Goal: Check status: Check status

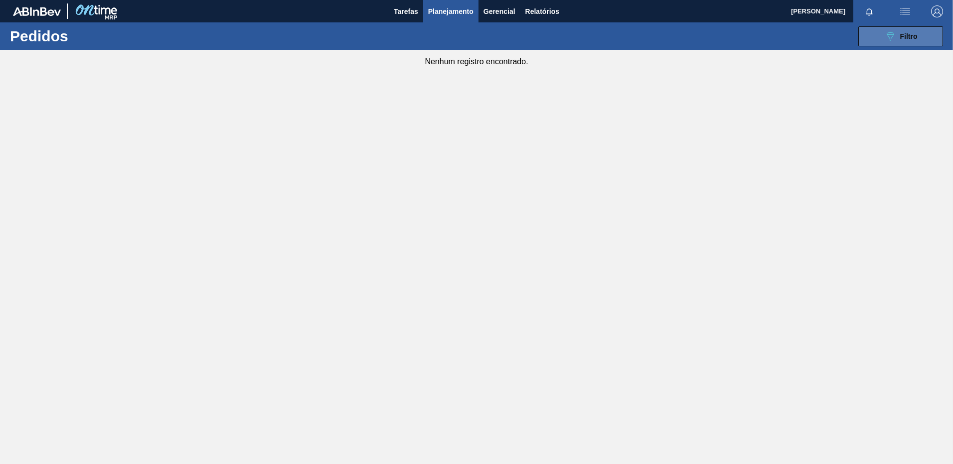
click at [922, 35] on button "089F7B8B-B2A5-4AFE-B5C0-19BA573D28AC Filtro" at bounding box center [900, 36] width 85 height 20
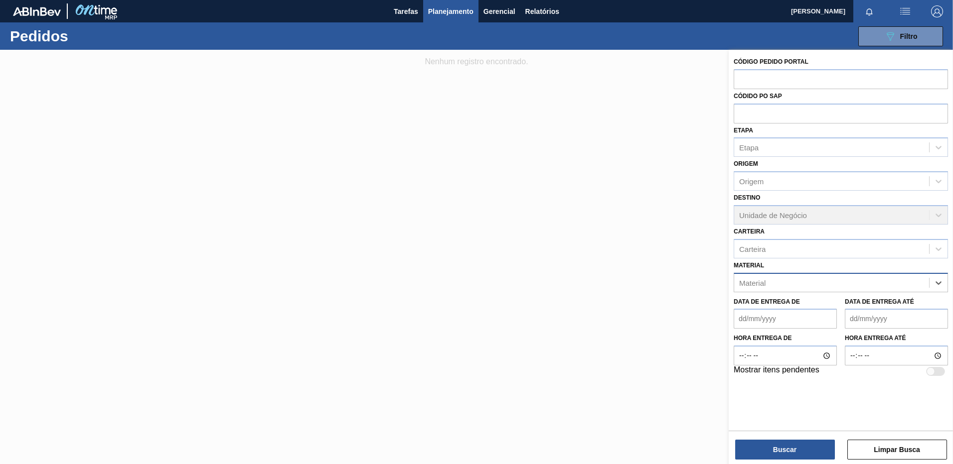
paste input "30003075"
type input "30003075"
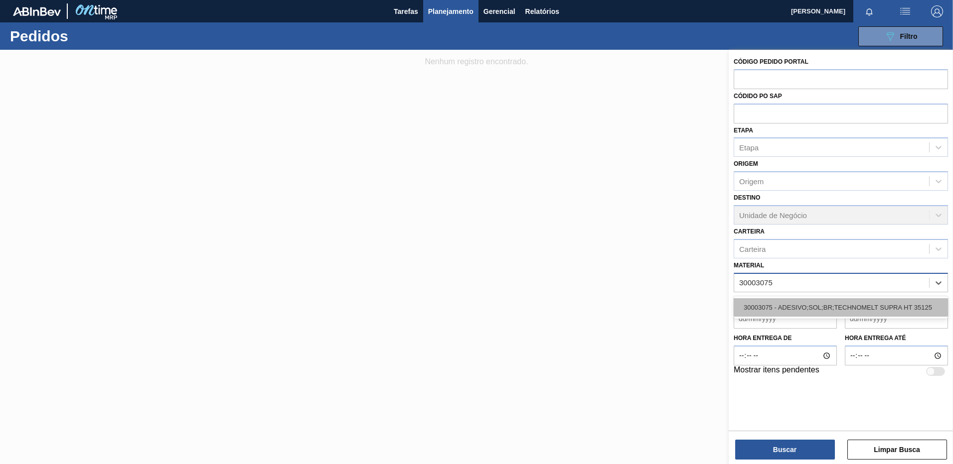
click at [815, 305] on div "30003075 - ADESIVO;SOL;BR;TECHNOMELT SUPRA HT 35125" at bounding box center [840, 307] width 214 height 18
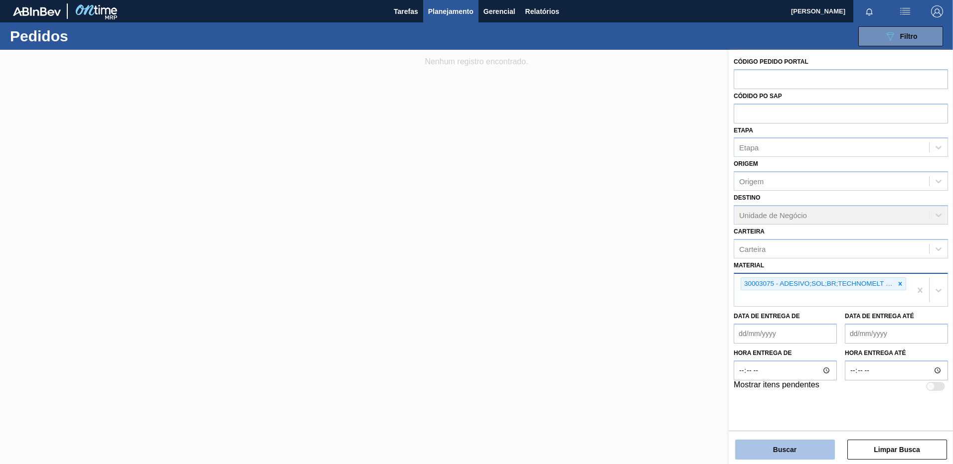
click at [797, 447] on button "Buscar" at bounding box center [785, 450] width 100 height 20
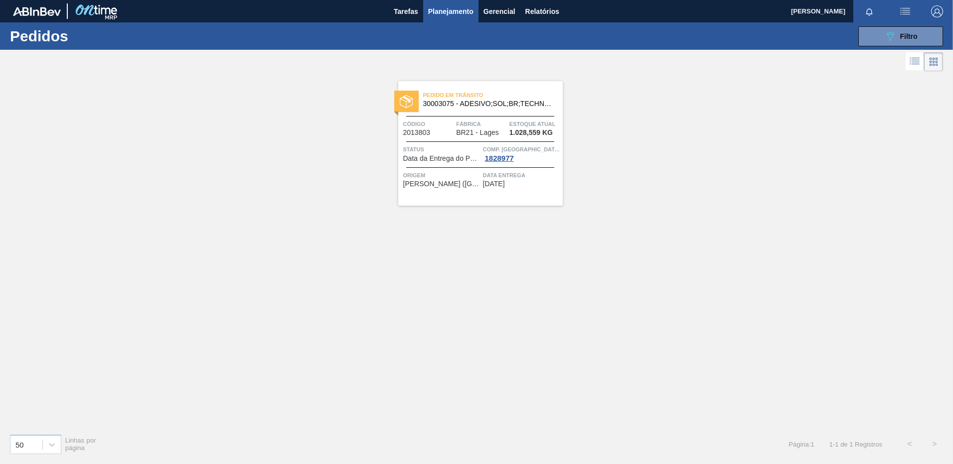
click at [519, 195] on div "Pedido em Trânsito 30003075 - ADESIVO;SOL;BR;TECHNOMELT SUPRA HT 35125 Código 2…" at bounding box center [480, 143] width 164 height 125
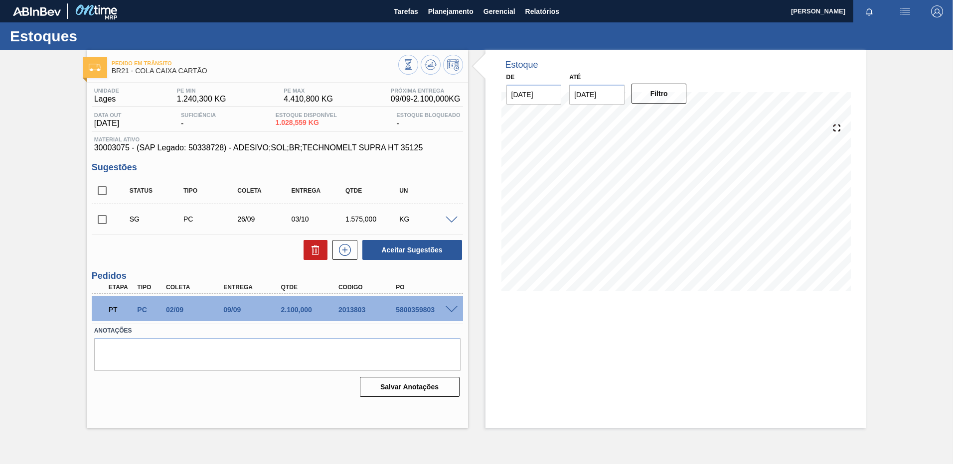
click at [514, 411] on div "Estoque De [DATE] Até [DATE] Filtro 08/09 Projeção de Estoque 801.075 [DOMAIN_N…" at bounding box center [675, 239] width 381 height 379
click at [614, 97] on input "[DATE]" at bounding box center [596, 95] width 55 height 20
click at [611, 217] on div "30" at bounding box center [612, 214] width 13 height 13
type input "[DATE]"
click at [653, 100] on button "Filtro" at bounding box center [658, 94] width 55 height 20
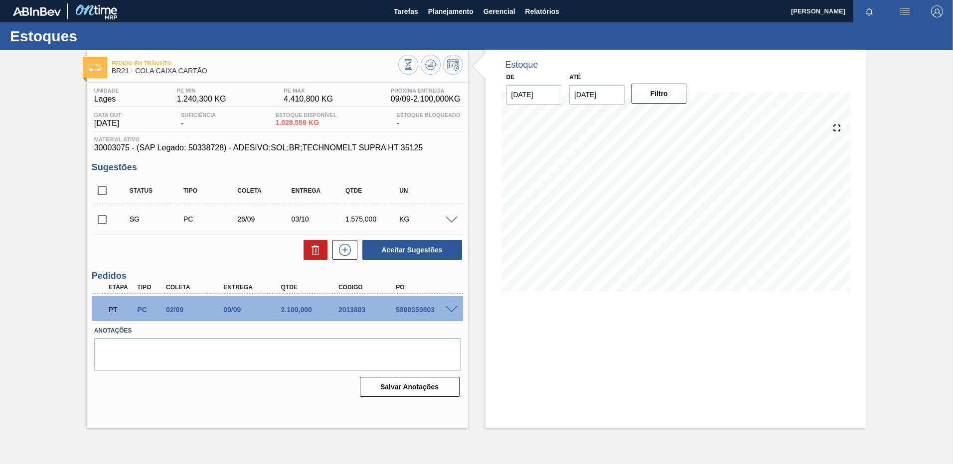
click at [889, 265] on div "Pedido em Trânsito BR21 - COLA CAIXA CARTÃO Unidade Lages PE MIN 1.240,300 KG P…" at bounding box center [476, 239] width 953 height 379
click at [425, 6] on button "Planejamento" at bounding box center [450, 11] width 55 height 22
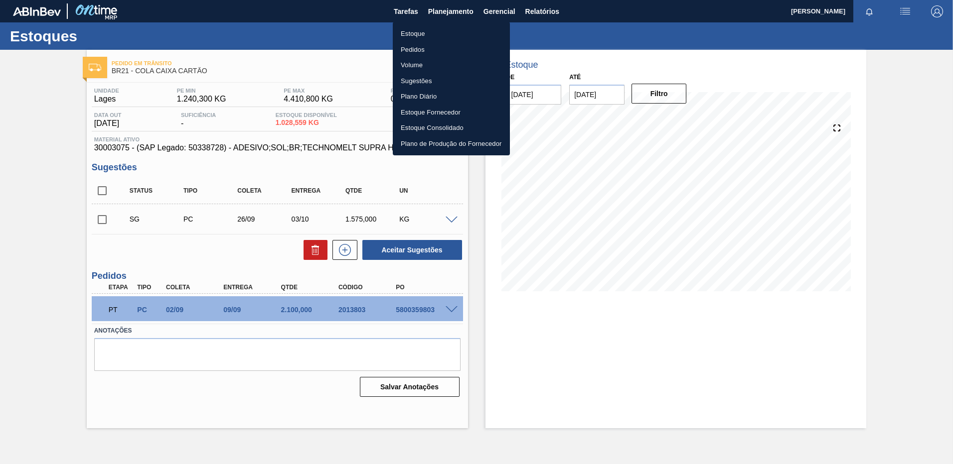
click at [411, 50] on li "Pedidos" at bounding box center [451, 50] width 117 height 16
